Goal: Find specific page/section: Find specific page/section

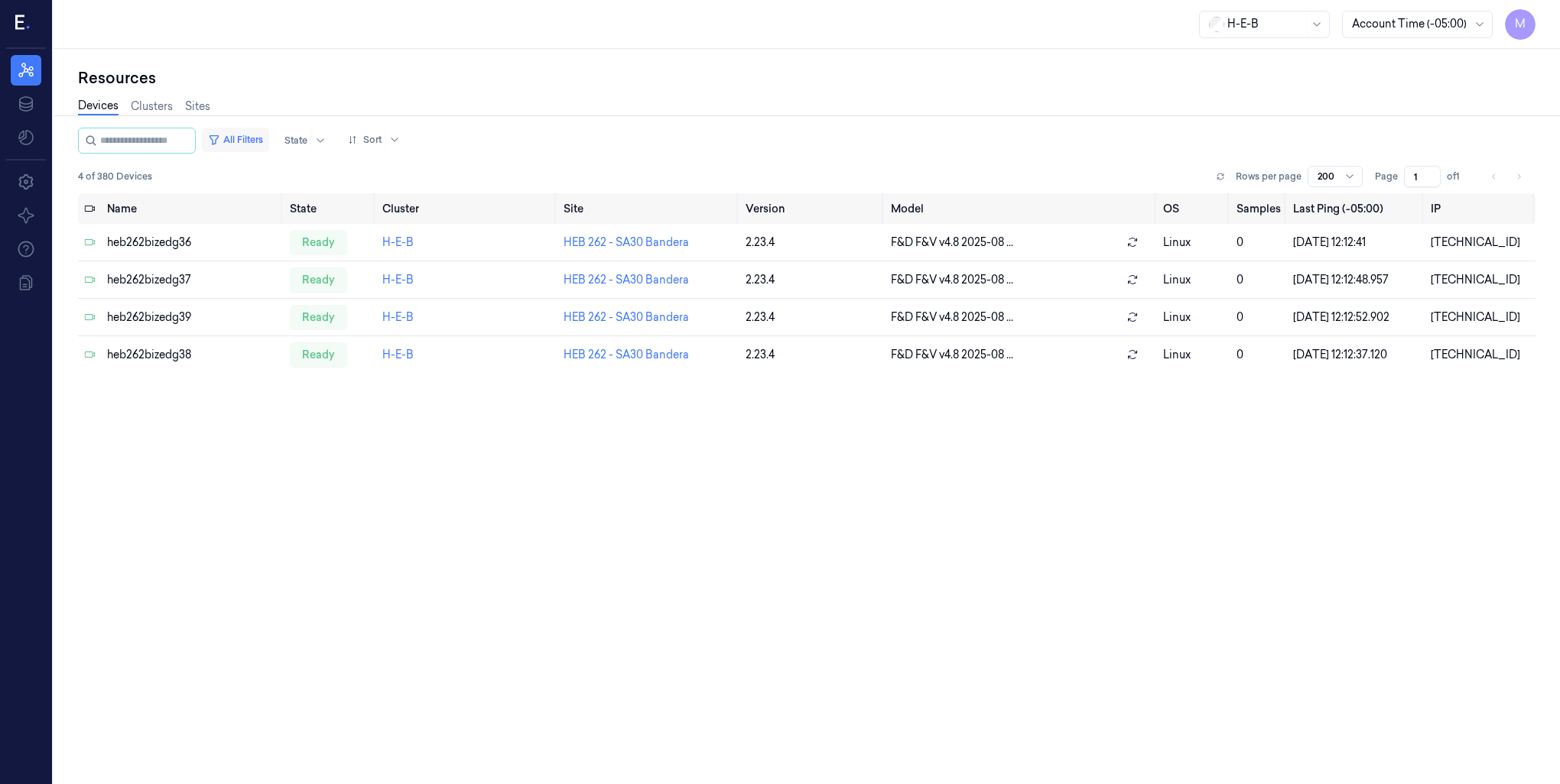
click at [269, 139] on button "All Filters" at bounding box center [235, 139] width 67 height 25
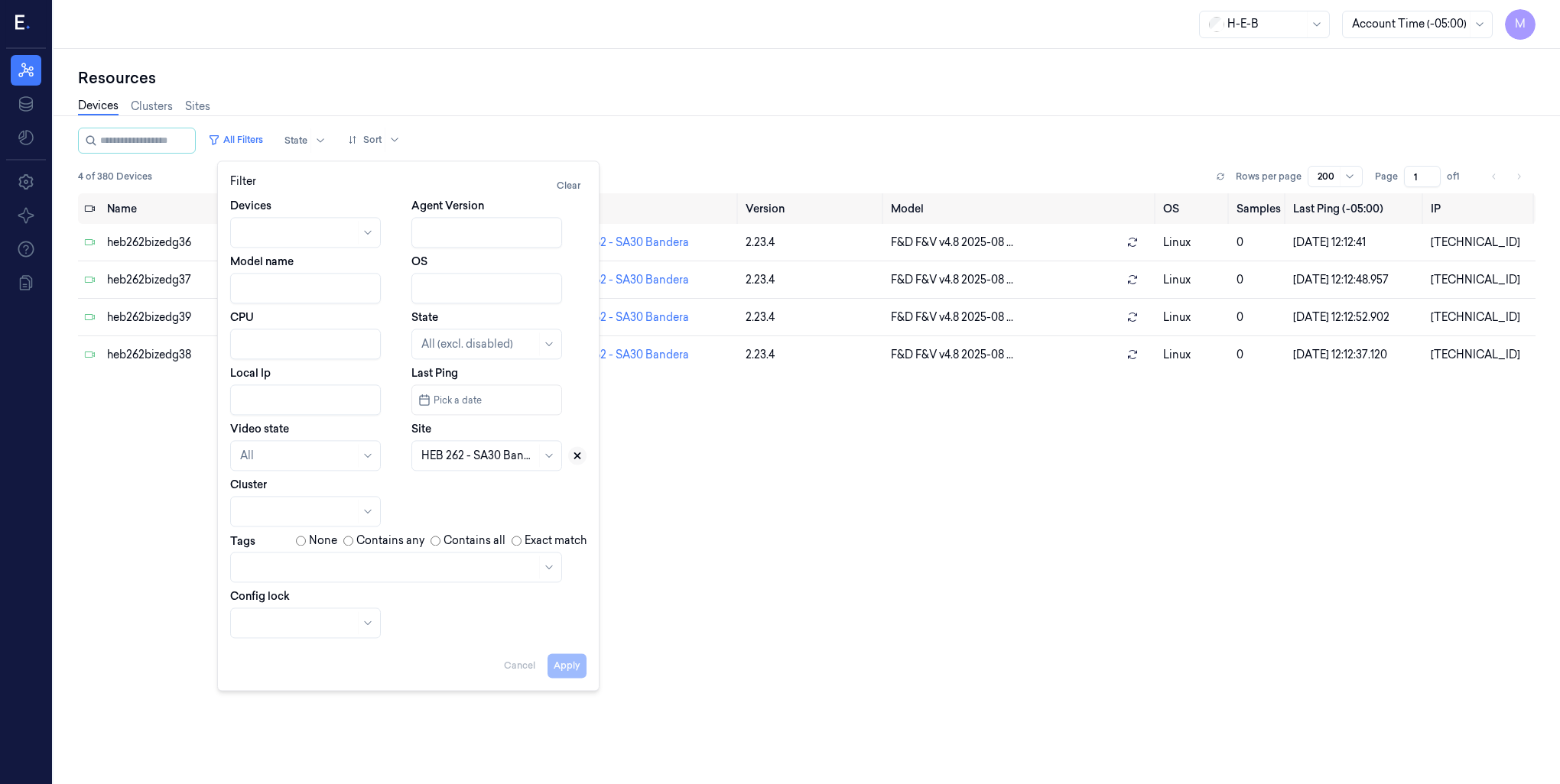
click at [577, 457] on icon at bounding box center [578, 455] width 6 height 6
click at [441, 460] on div at bounding box center [479, 456] width 115 height 16
type input "767"
click at [476, 489] on div "HEB 767 - Magnolia 02" at bounding box center [480, 490] width 117 height 16
click at [573, 665] on button "Apply" at bounding box center [566, 665] width 39 height 25
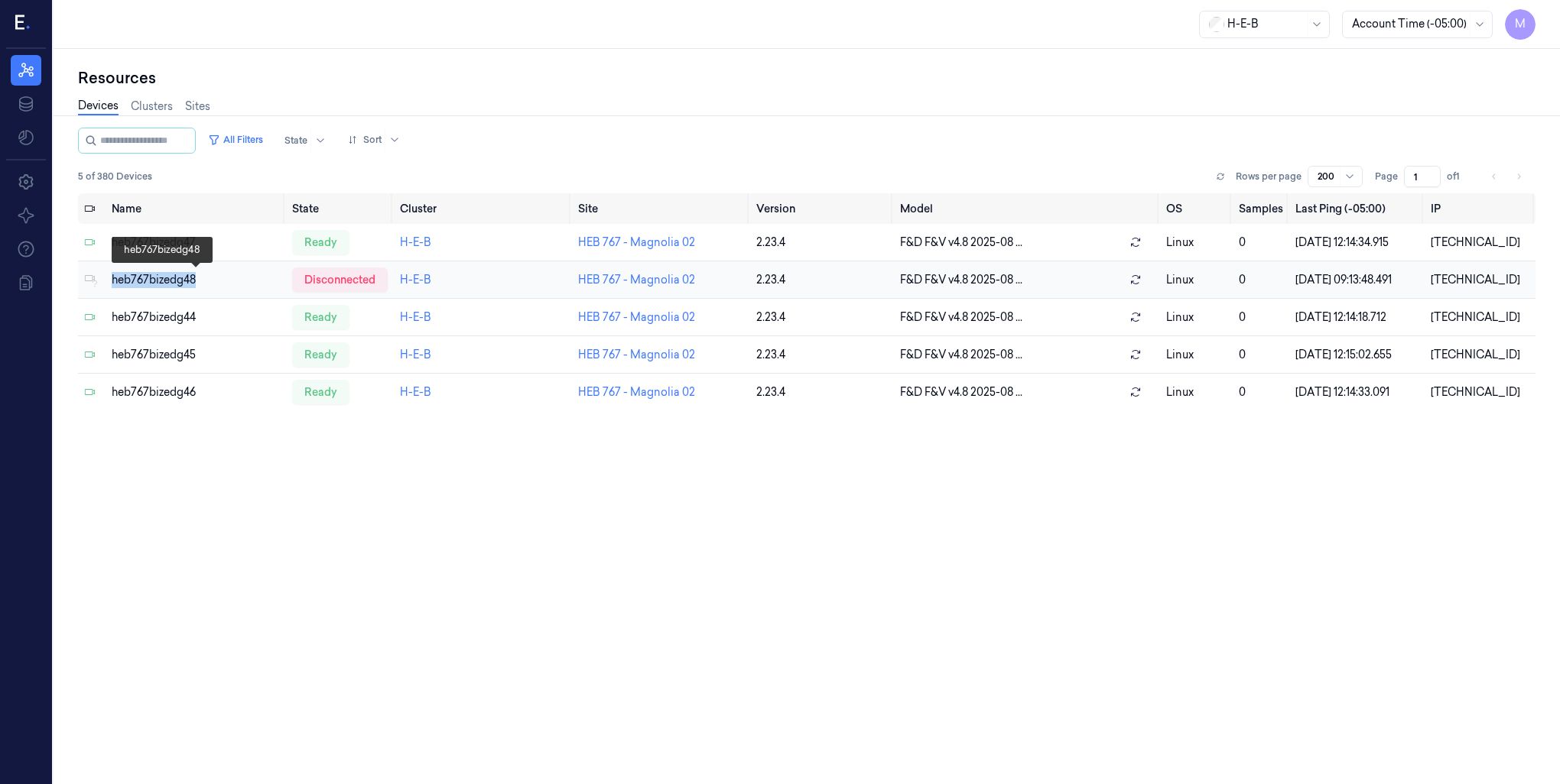
drag, startPoint x: 196, startPoint y: 280, endPoint x: 114, endPoint y: 279, distance: 82.0
click at [114, 279] on div "heb767bizedg48" at bounding box center [196, 280] width 168 height 16
